Goal: Information Seeking & Learning: Learn about a topic

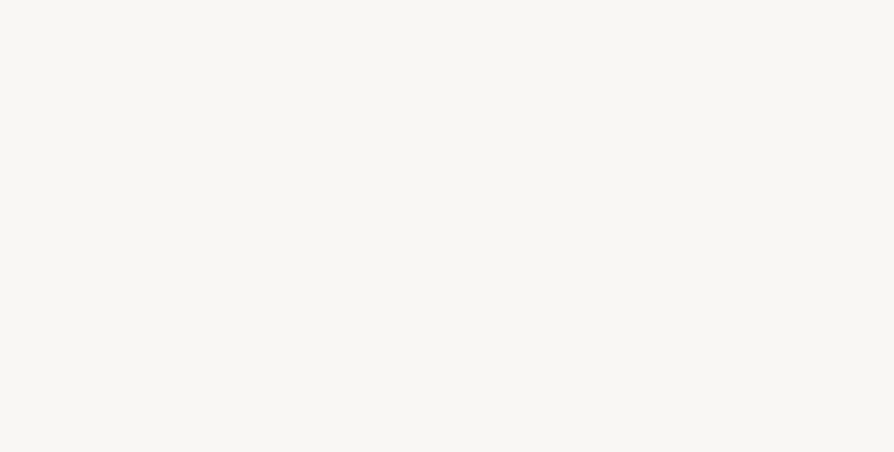
select select "FR"
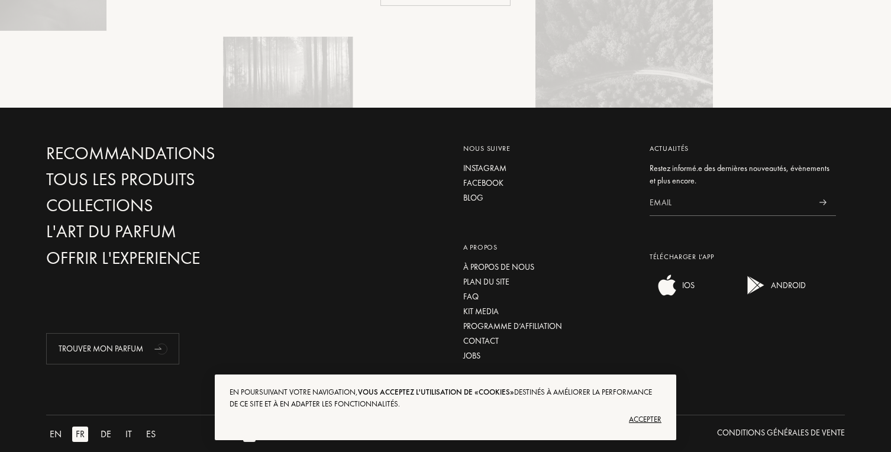
scroll to position [2792, 0]
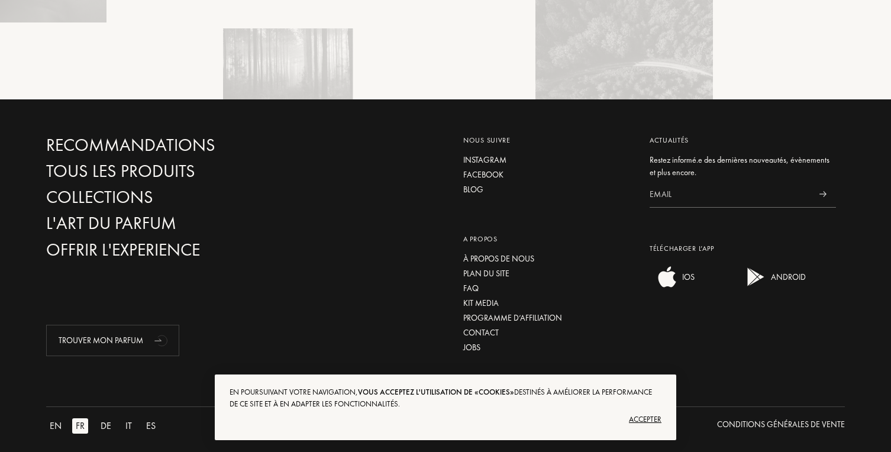
click at [630, 420] on div "Accepter" at bounding box center [445, 419] width 432 height 19
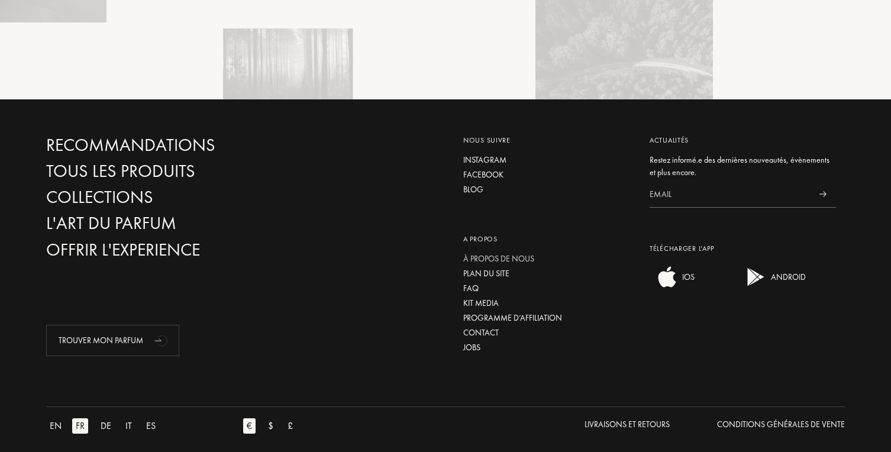
click at [531, 253] on div "À propos de nous" at bounding box center [547, 259] width 169 height 12
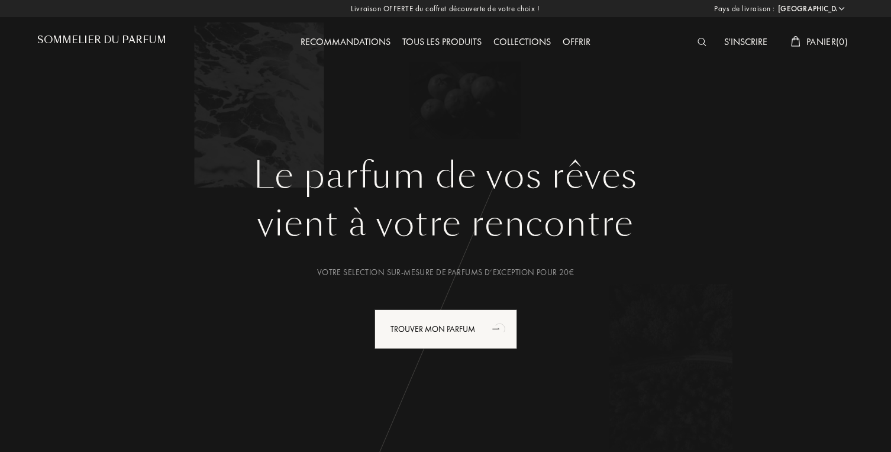
select select "FR"
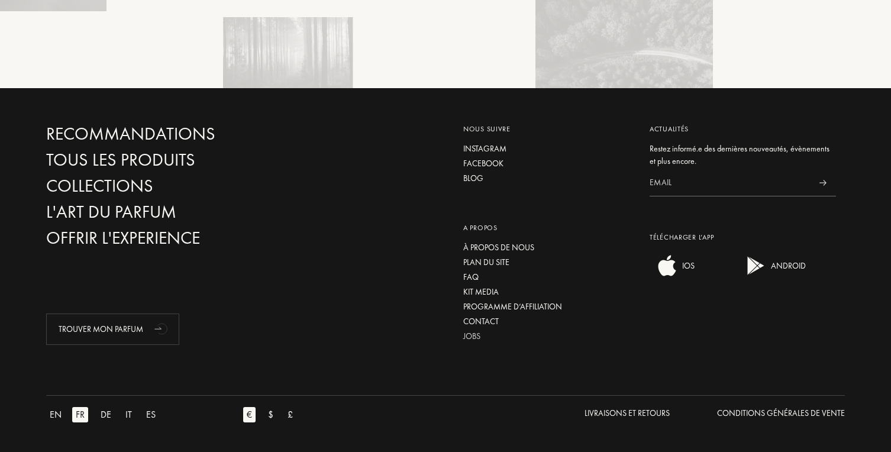
click at [478, 335] on div "Jobs" at bounding box center [547, 336] width 169 height 12
